Goal: Information Seeking & Learning: Learn about a topic

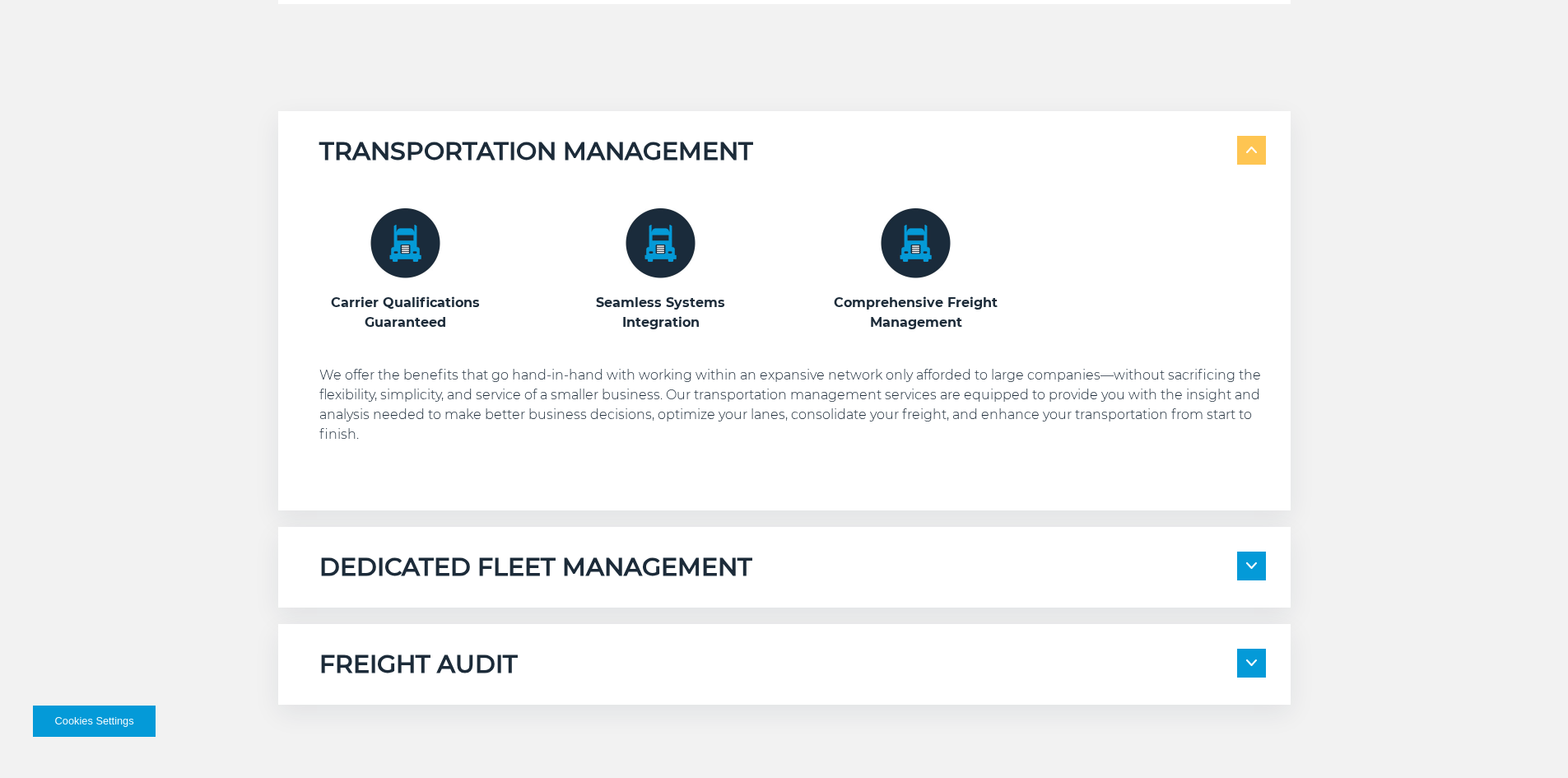
scroll to position [988, 0]
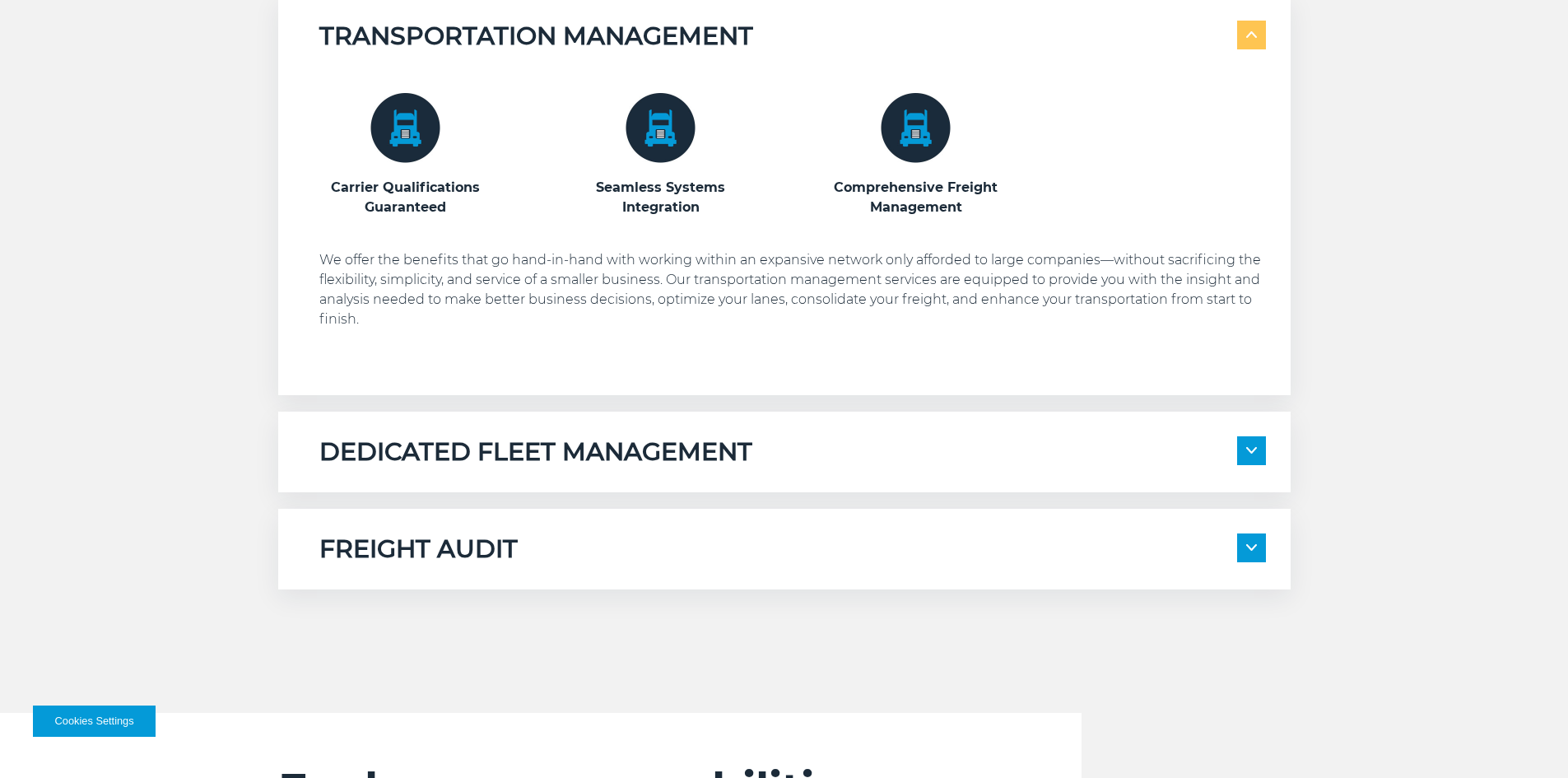
click at [504, 441] on h5 "DEDICATED FLEET MANAGEMENT" at bounding box center [536, 452] width 433 height 32
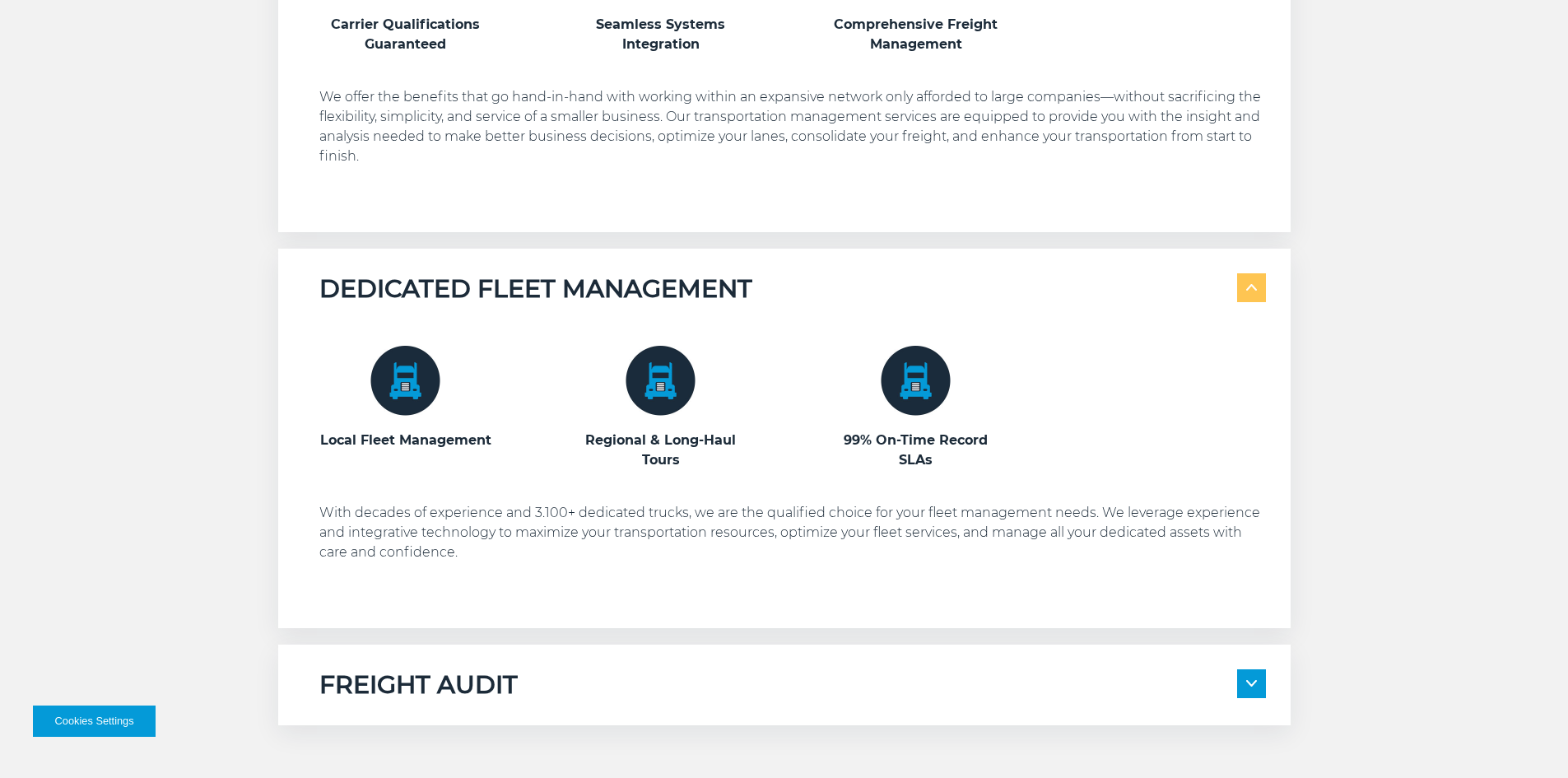
scroll to position [1152, 0]
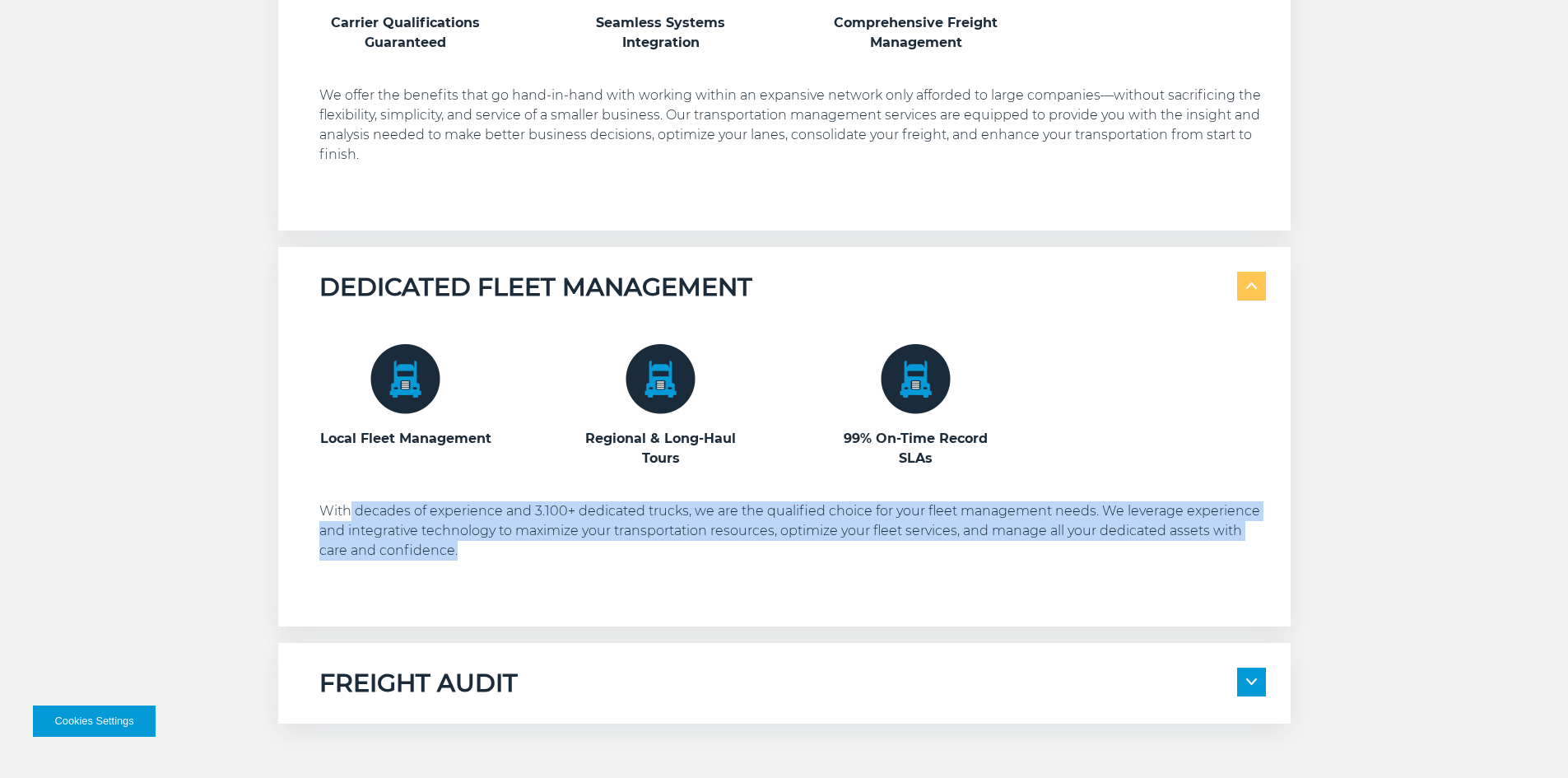
drag, startPoint x: 352, startPoint y: 502, endPoint x: 543, endPoint y: 546, distance: 196.0
click at [543, 546] on p "With decades of experience and 3.100+ dedicated trucks, we are the qualified ch…" at bounding box center [792, 530] width 947 height 59
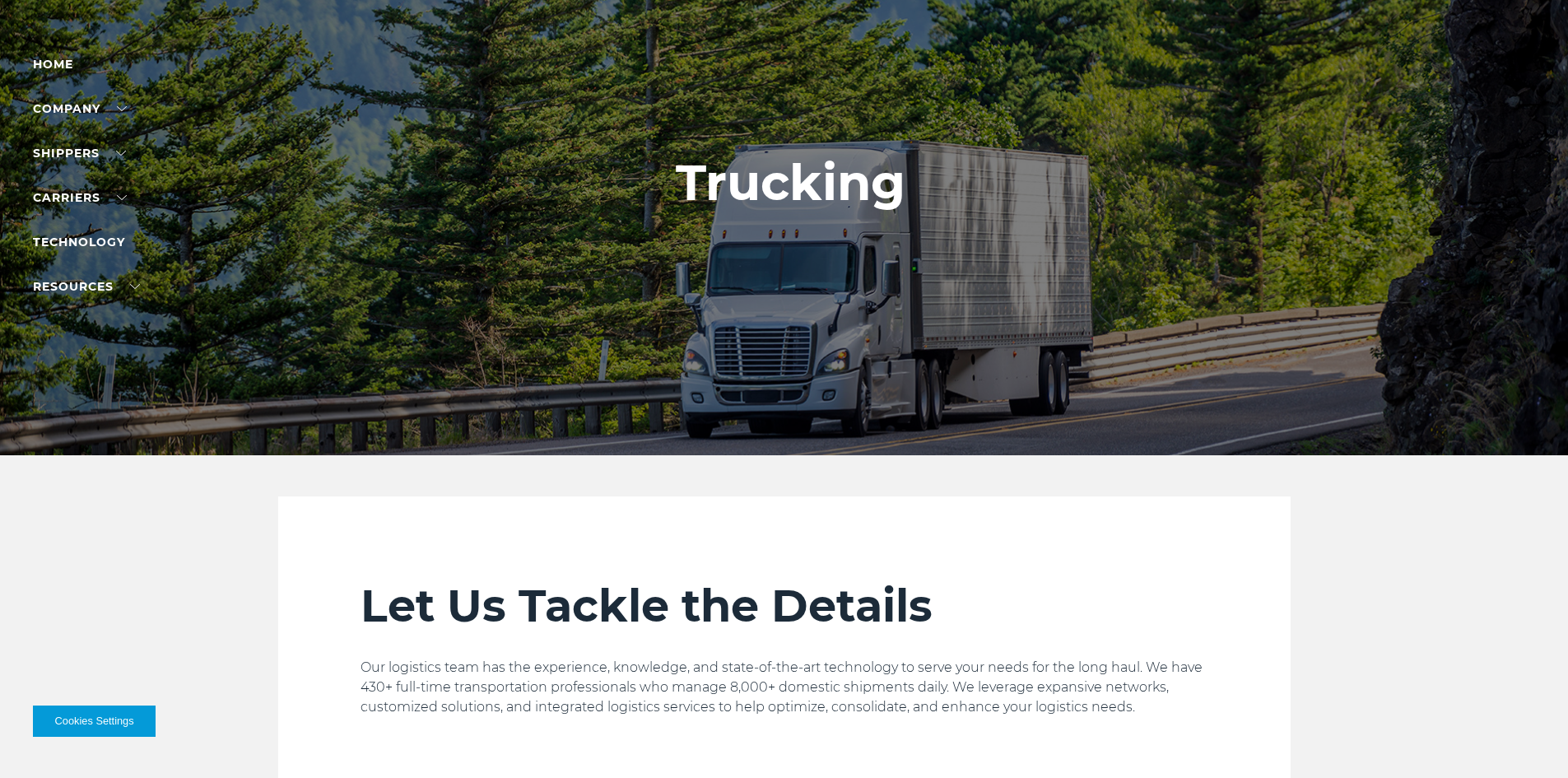
scroll to position [0, 0]
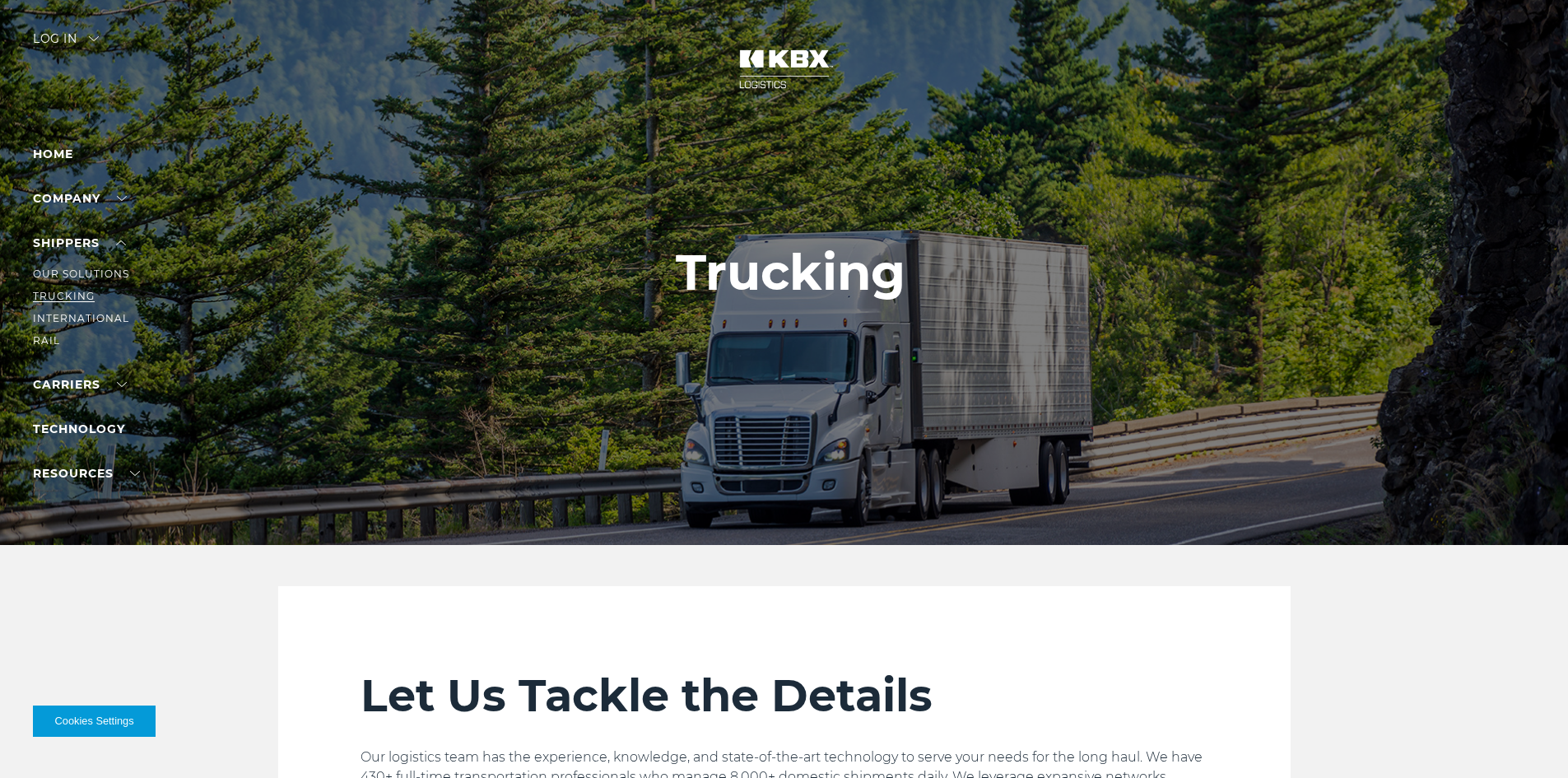
click at [72, 297] on link "Trucking" at bounding box center [64, 295] width 61 height 12
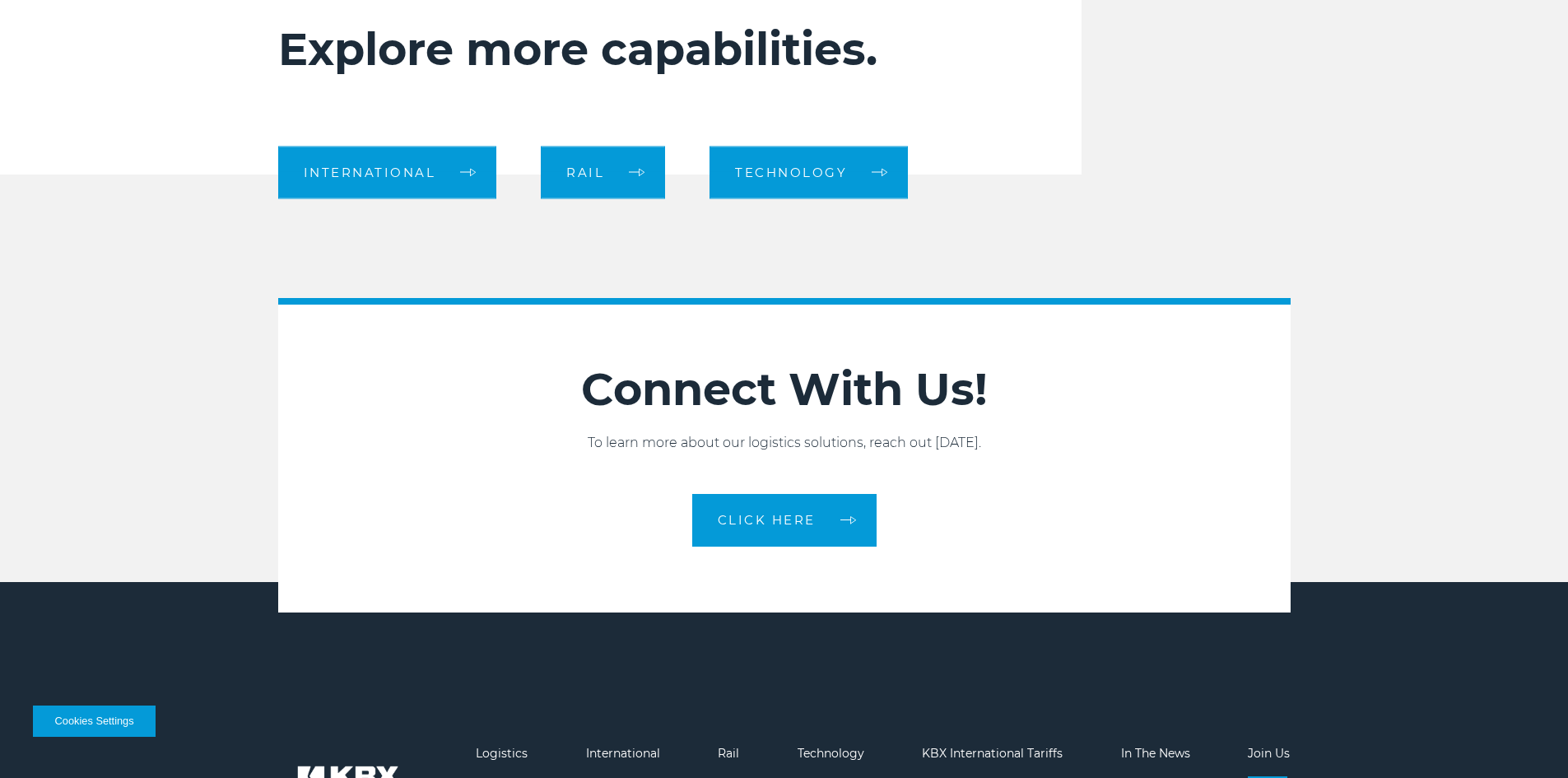
scroll to position [1729, 0]
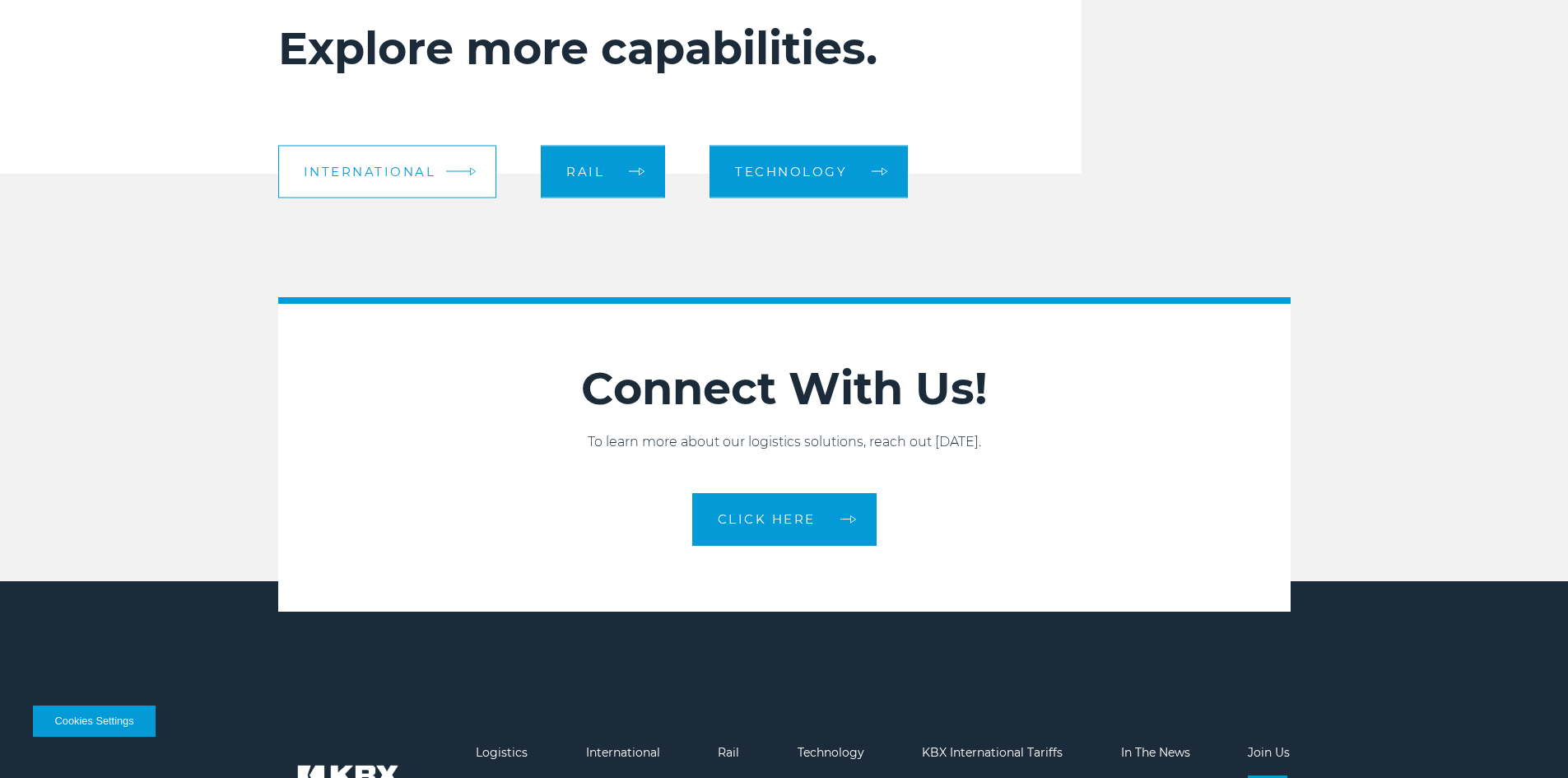
click at [449, 174] on link "International" at bounding box center [387, 172] width 219 height 53
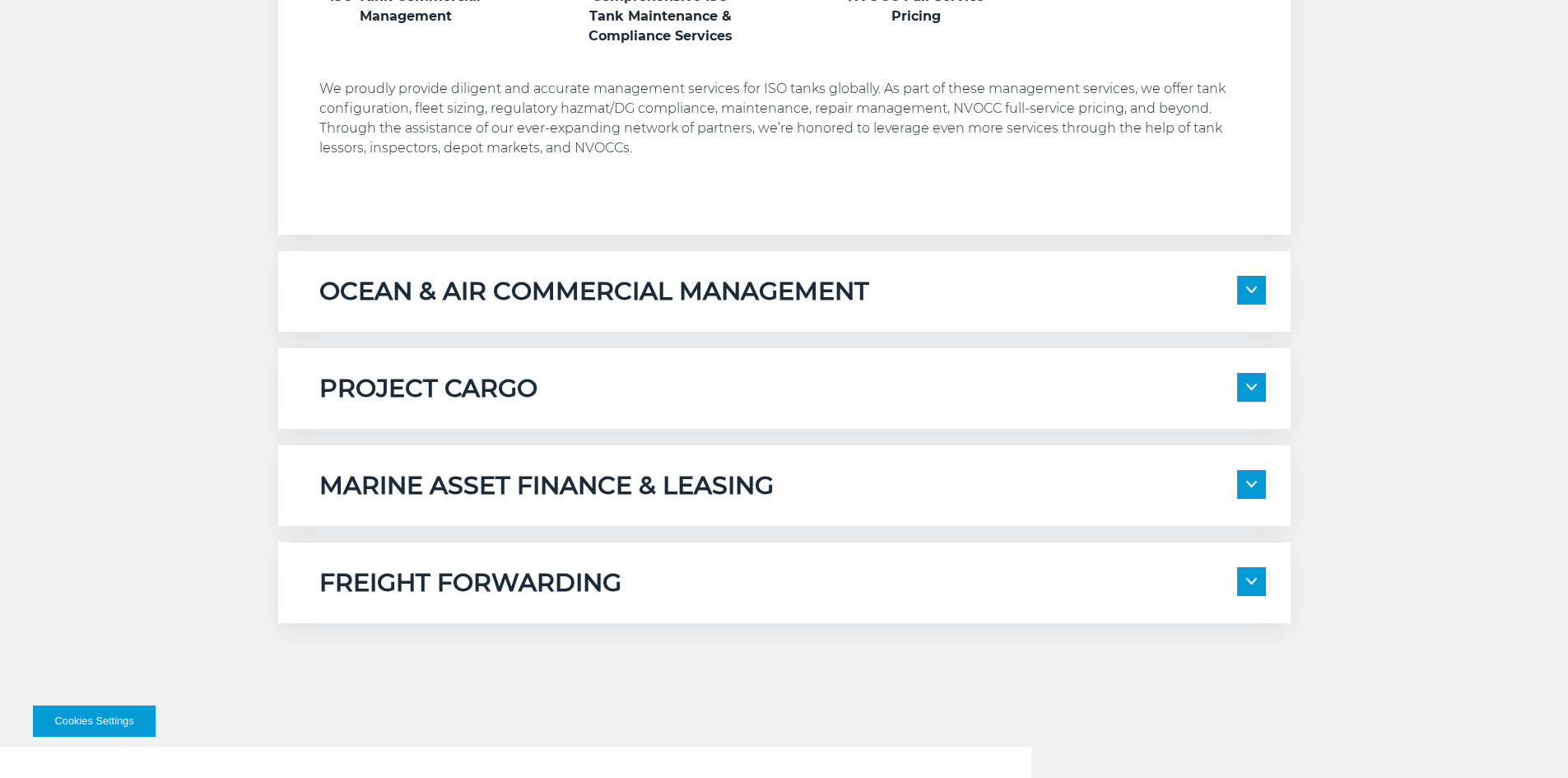
scroll to position [1234, 0]
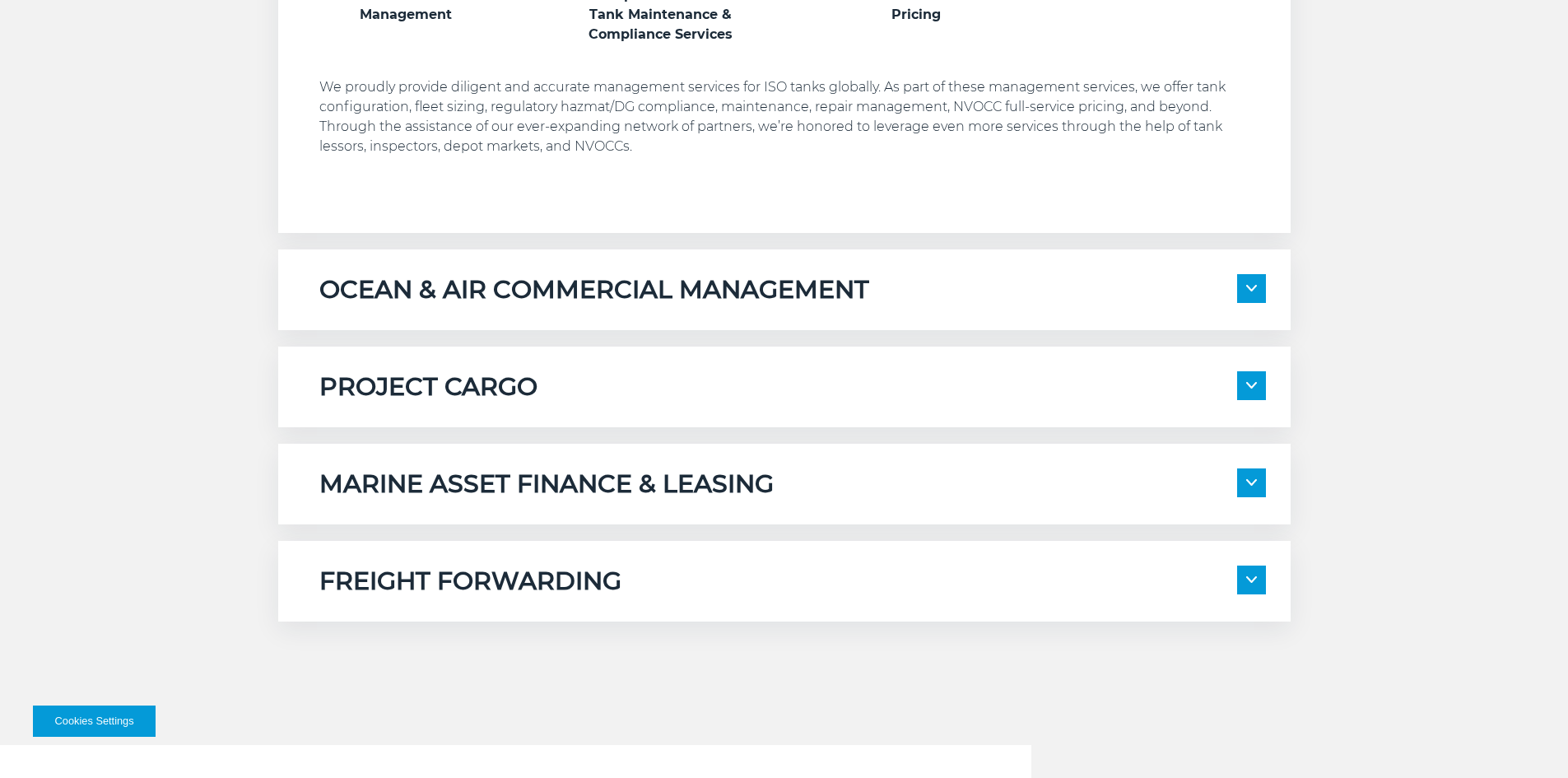
click at [465, 591] on h5 "FREIGHT FORWARDING" at bounding box center [470, 581] width 302 height 32
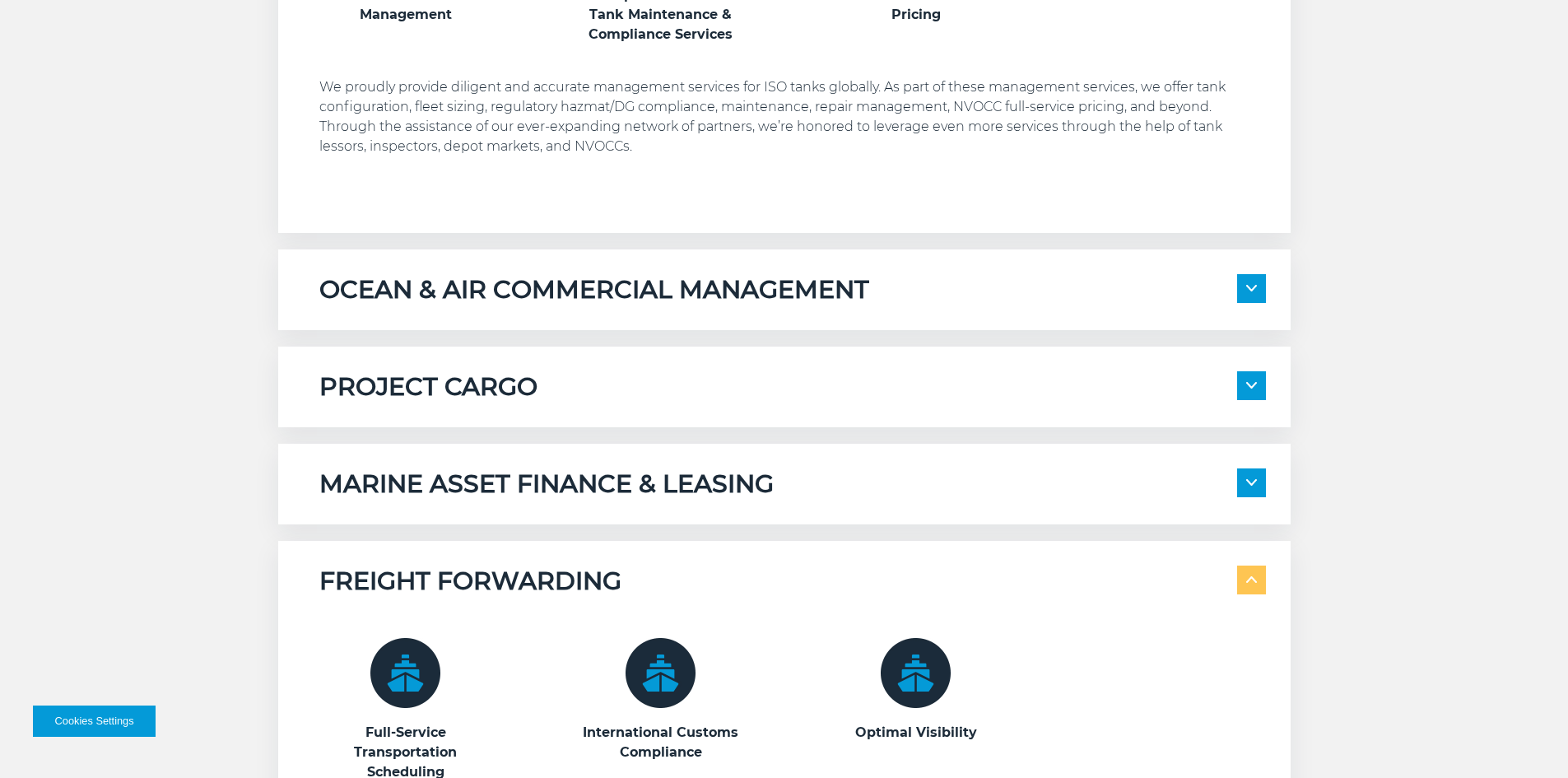
click at [633, 314] on div "OCEAN & AIR COMMERCIAL MANAGEMENT Transportation Contract Management Global Fre…" at bounding box center [784, 289] width 1012 height 80
click at [734, 288] on h5 "OCEAN & AIR COMMERCIAL MANAGEMENT" at bounding box center [594, 289] width 550 height 32
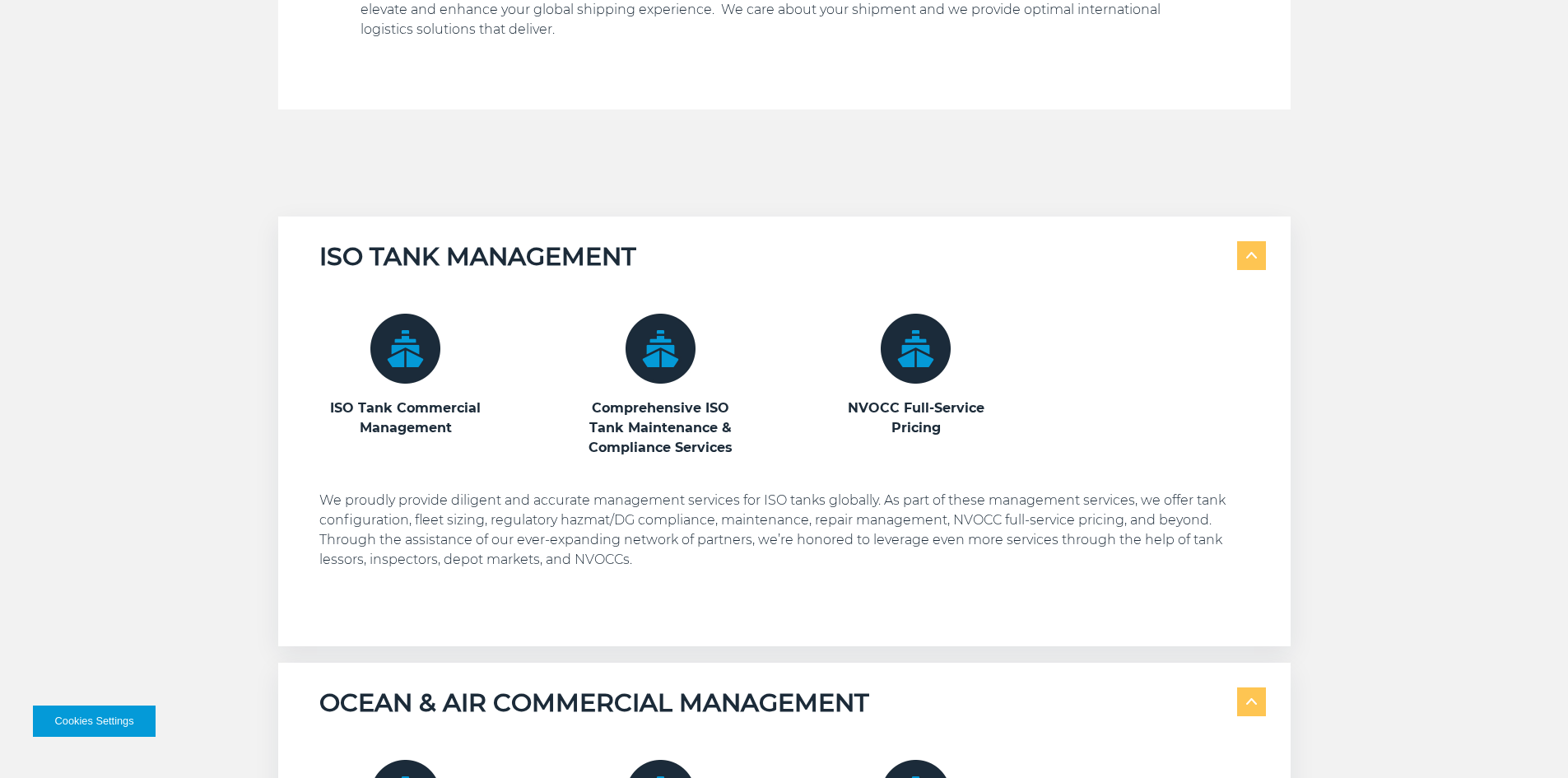
scroll to position [741, 0]
